Goal: Information Seeking & Learning: Understand process/instructions

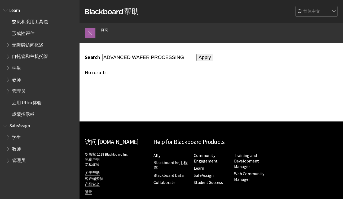
click at [16, 67] on span "学生" at bounding box center [16, 67] width 9 height 7
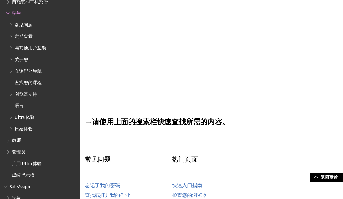
scroll to position [197, 0]
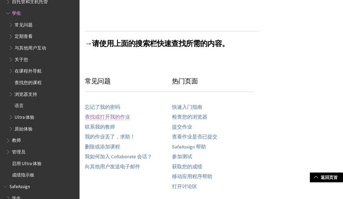
click at [115, 116] on link "查找或打开我的作业" at bounding box center [107, 117] width 45 height 6
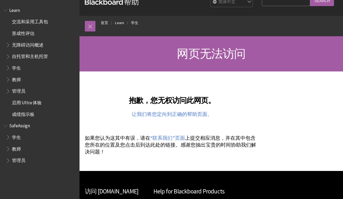
scroll to position [29, 0]
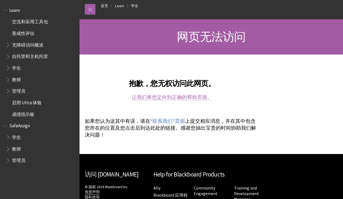
click at [180, 98] on link "让我们将您定向到正确的帮助页面。" at bounding box center [172, 97] width 81 height 6
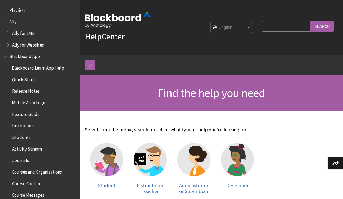
click at [28, 56] on span "Blackboard App" at bounding box center [24, 55] width 30 height 7
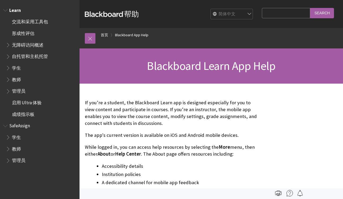
click at [7, 66] on span "Book outline for Blackboard Learn Help" at bounding box center [9, 67] width 6 height 7
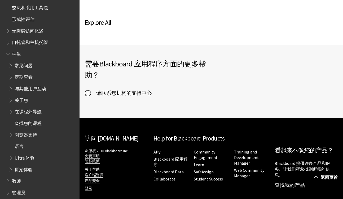
scroll to position [259, 0]
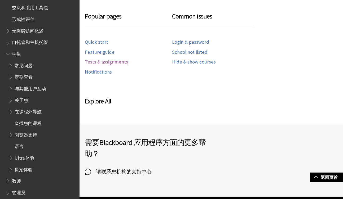
click at [103, 61] on link "Tests & assignments" at bounding box center [106, 62] width 43 height 6
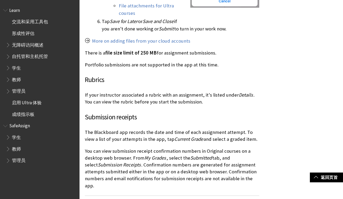
scroll to position [462, 0]
